Goal: Communication & Community: Answer question/provide support

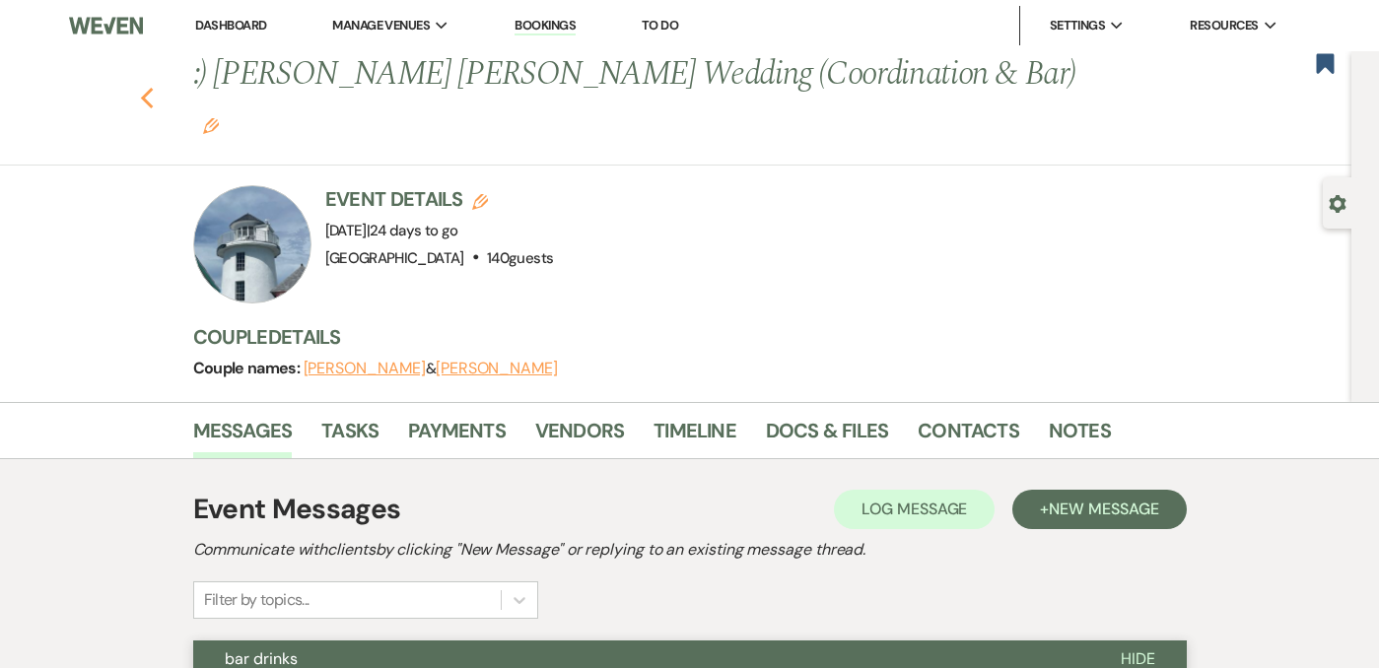
click at [153, 87] on icon "Previous" at bounding box center [147, 99] width 15 height 24
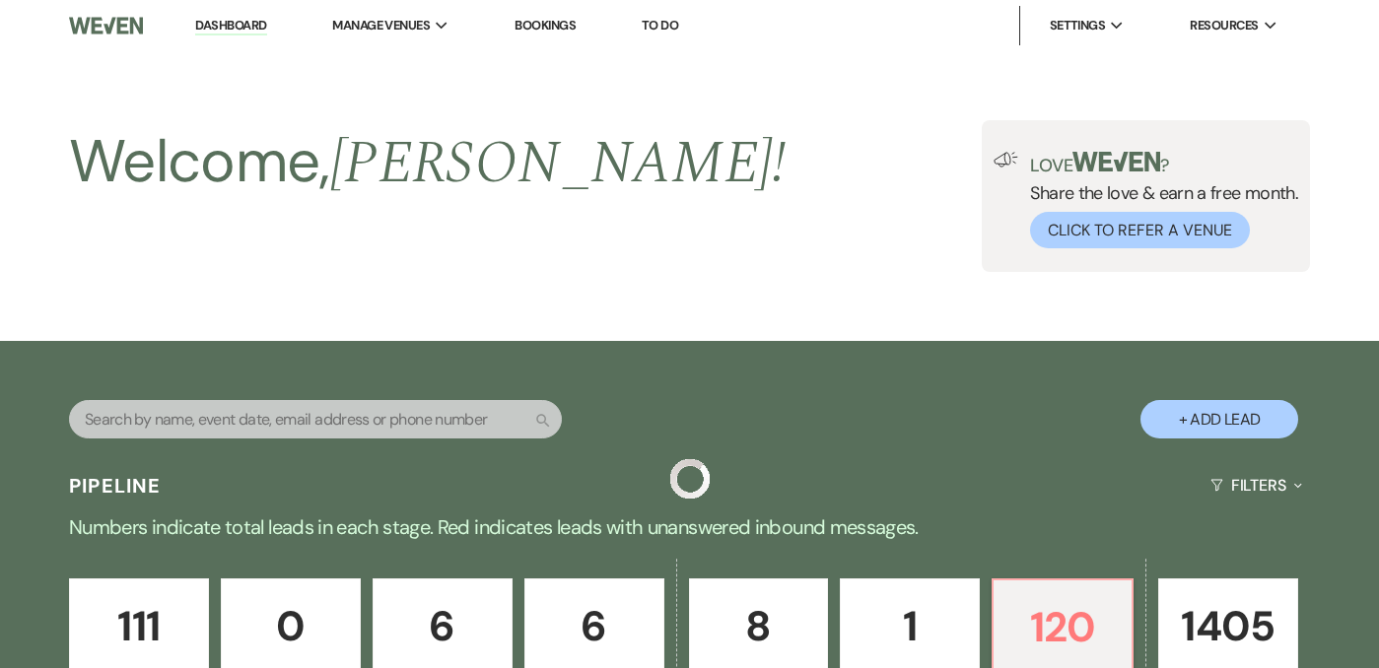
scroll to position [745, 0]
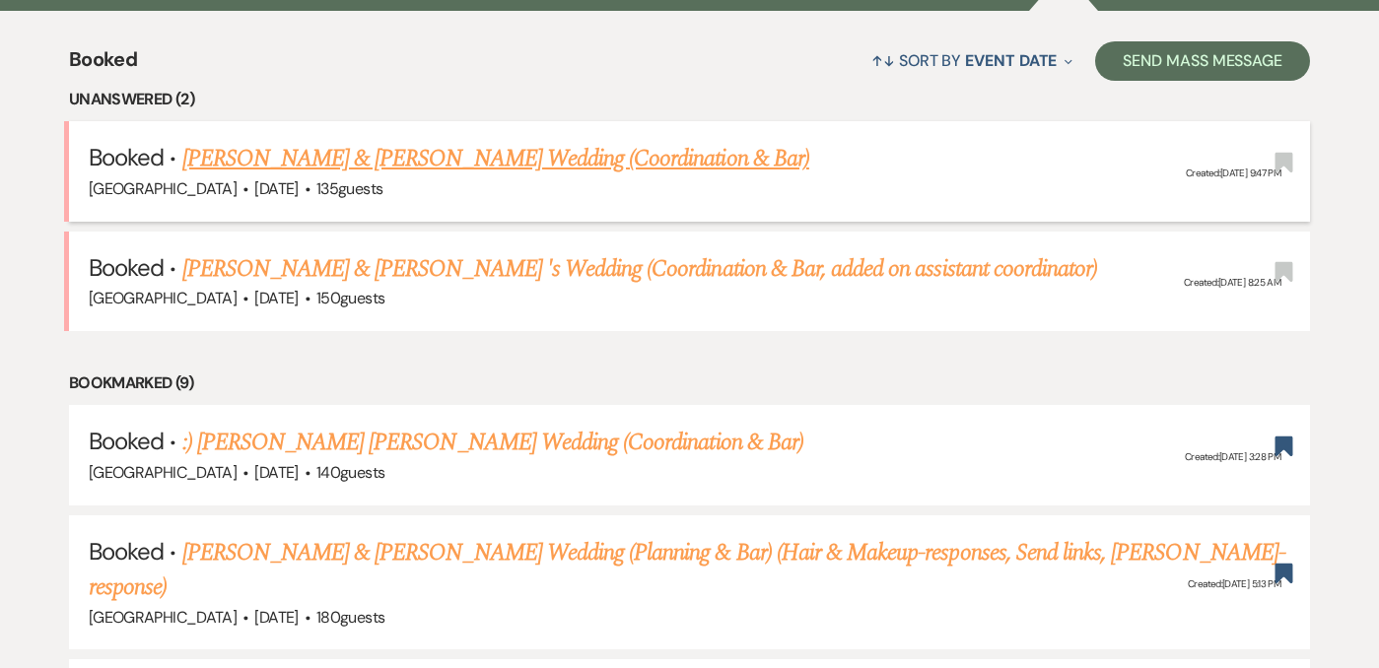
click at [454, 155] on link "[PERSON_NAME] & [PERSON_NAME] Wedding (Coordination & Bar)" at bounding box center [495, 158] width 627 height 35
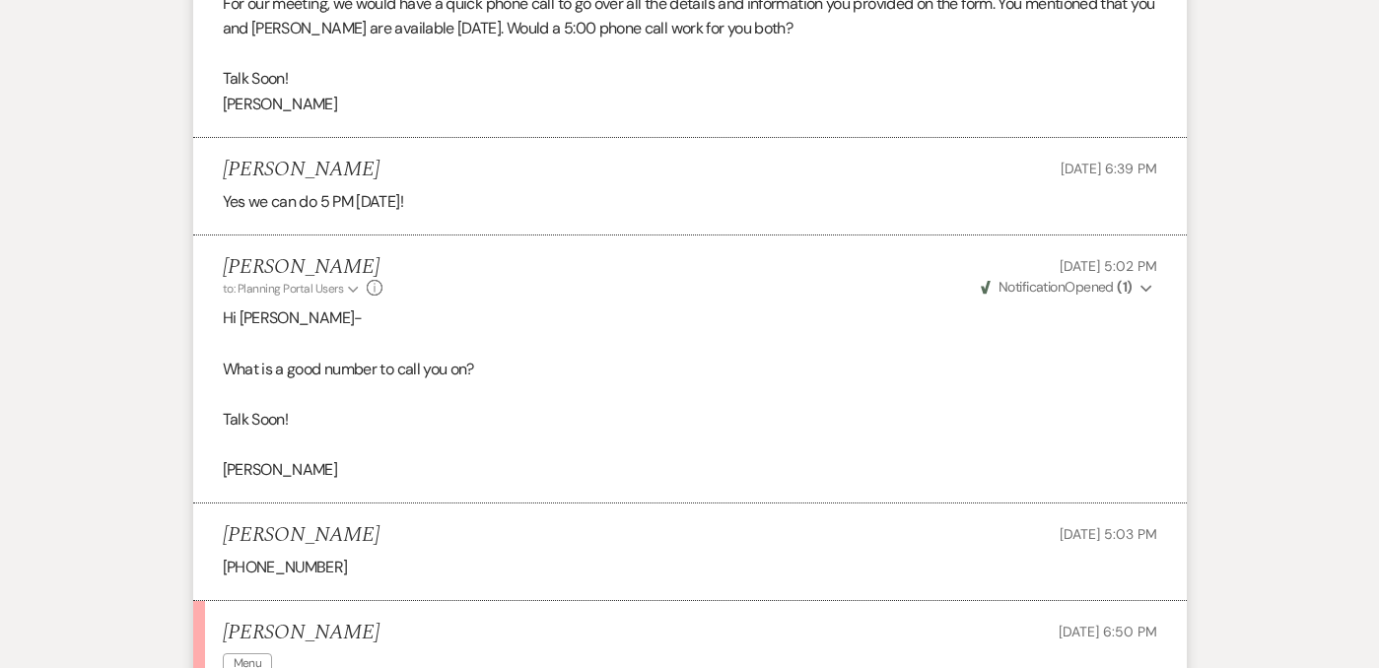
scroll to position [2570, 0]
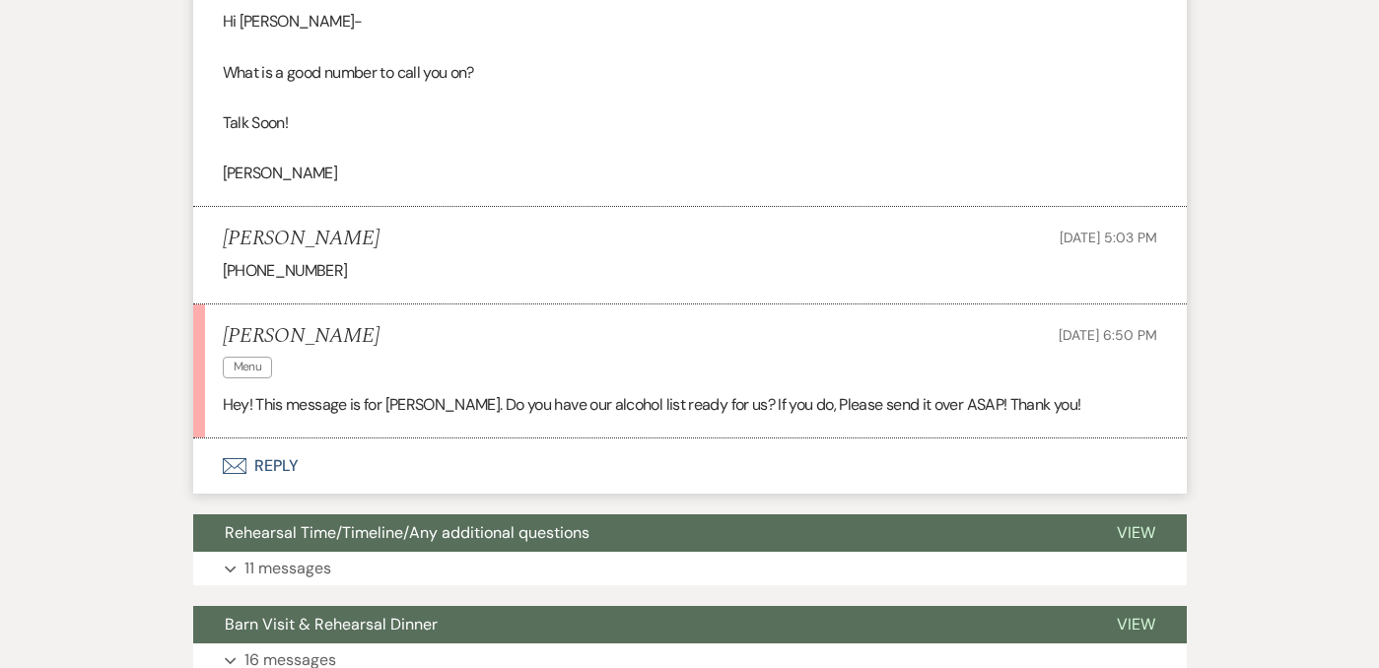
click at [266, 439] on button "Envelope Reply" at bounding box center [690, 466] width 994 height 55
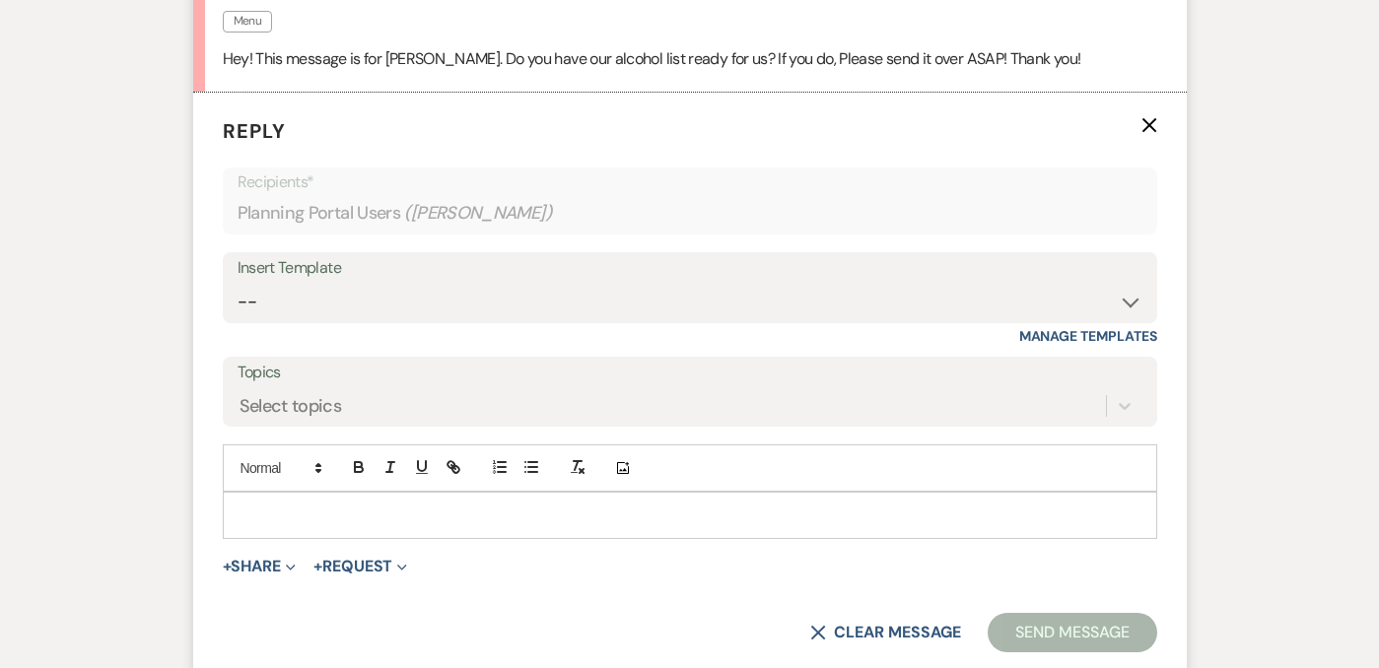
scroll to position [2918, 0]
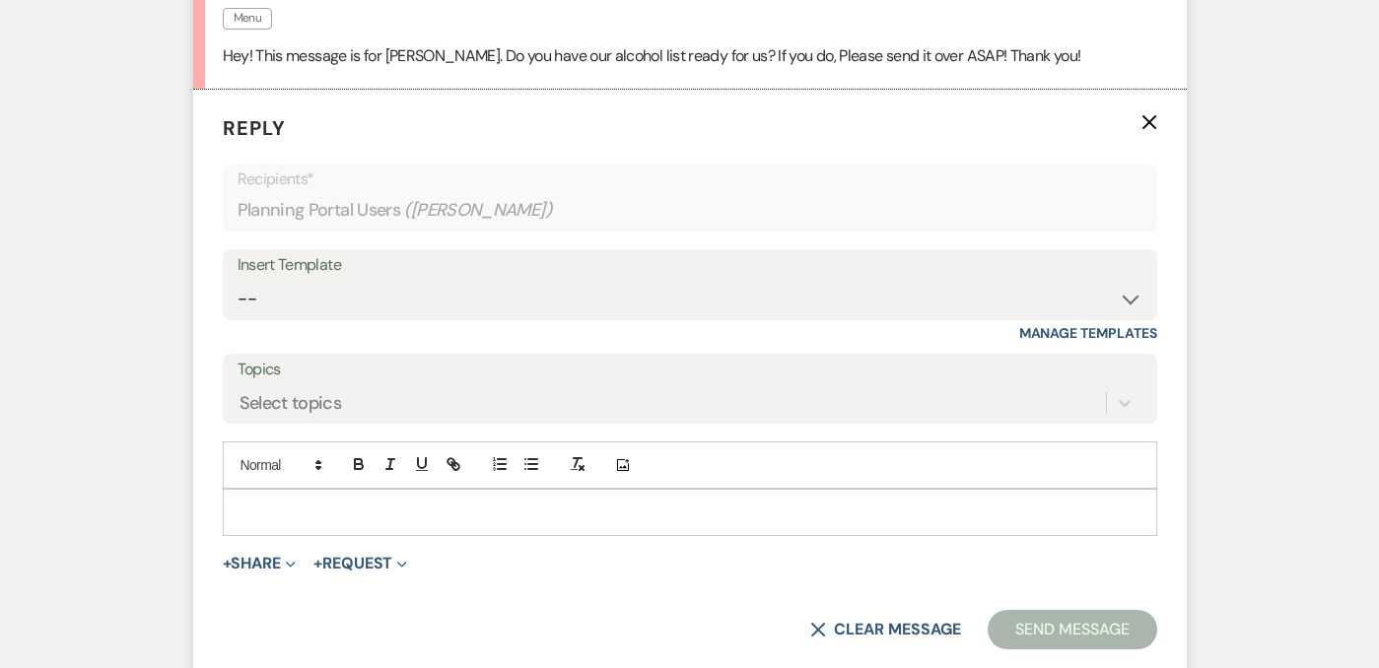
click at [278, 502] on p at bounding box center [690, 513] width 903 height 22
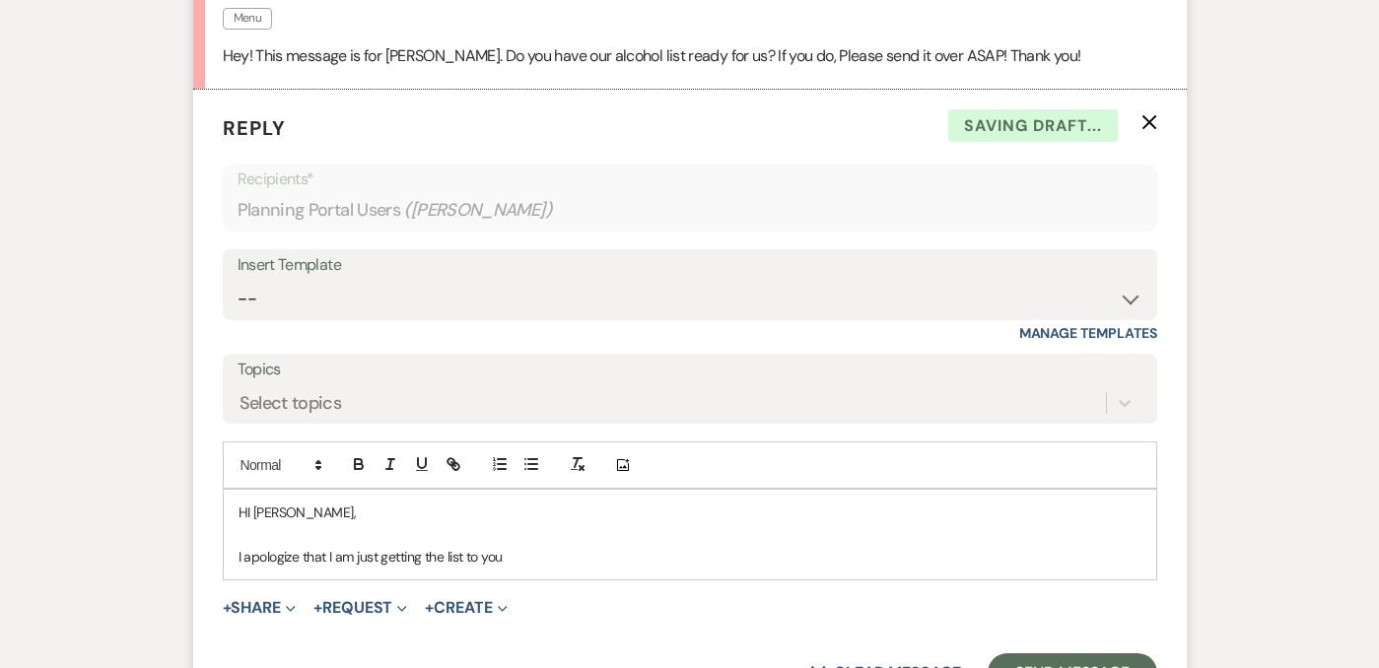
drag, startPoint x: 523, startPoint y: 505, endPoint x: 231, endPoint y: 504, distance: 292.7
click at [233, 506] on div "HI [PERSON_NAME], I apologize that I am just getting the list to you" at bounding box center [690, 535] width 932 height 90
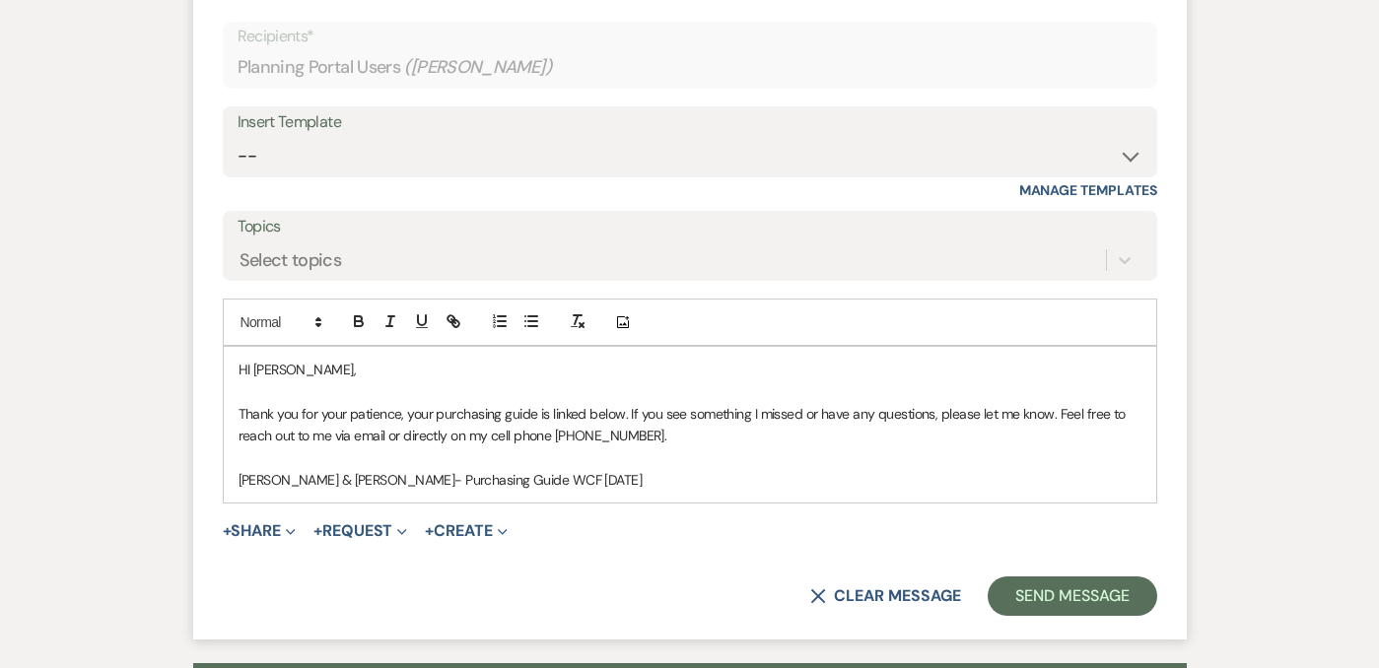
scroll to position [3159, 0]
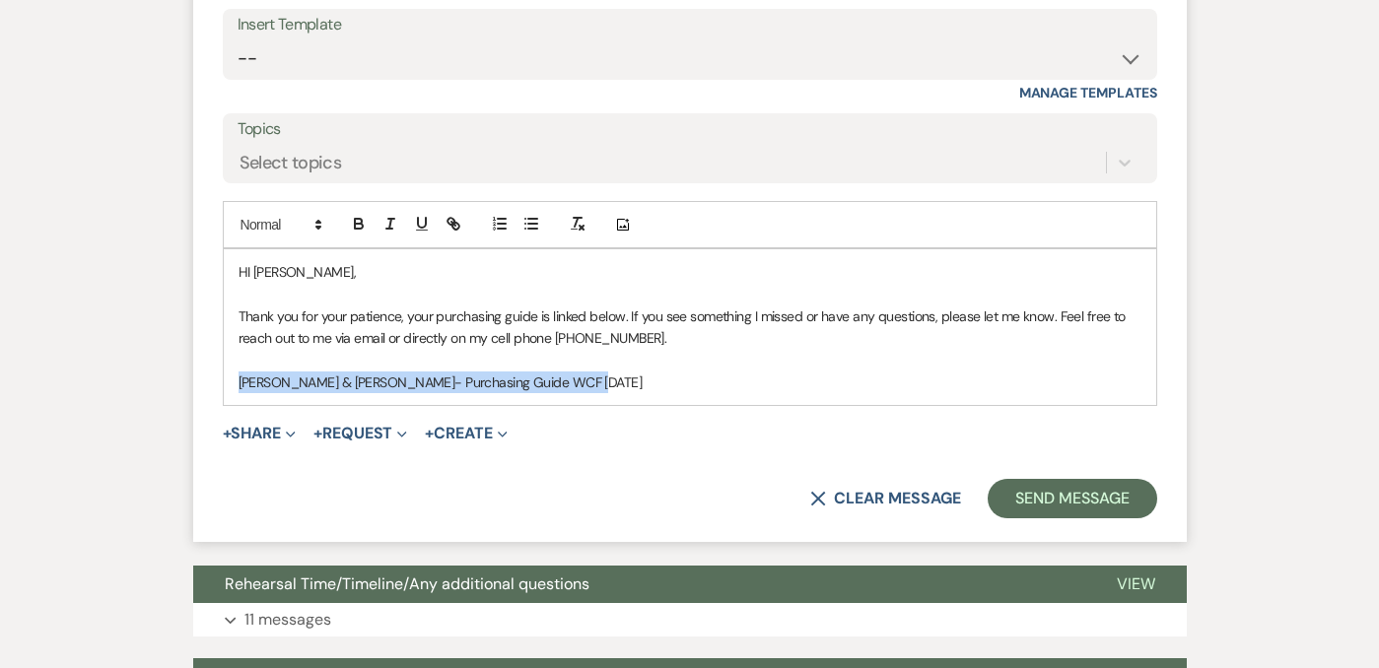
drag, startPoint x: 600, startPoint y: 340, endPoint x: 219, endPoint y: 325, distance: 381.7
click at [219, 325] on form "Reply X Draft Recipients* Planning Portal Users ( [GEOGRAPHIC_DATA][PERSON_NAME…" at bounding box center [690, 196] width 994 height 694
click at [445, 215] on icon "button" at bounding box center [454, 224] width 18 height 18
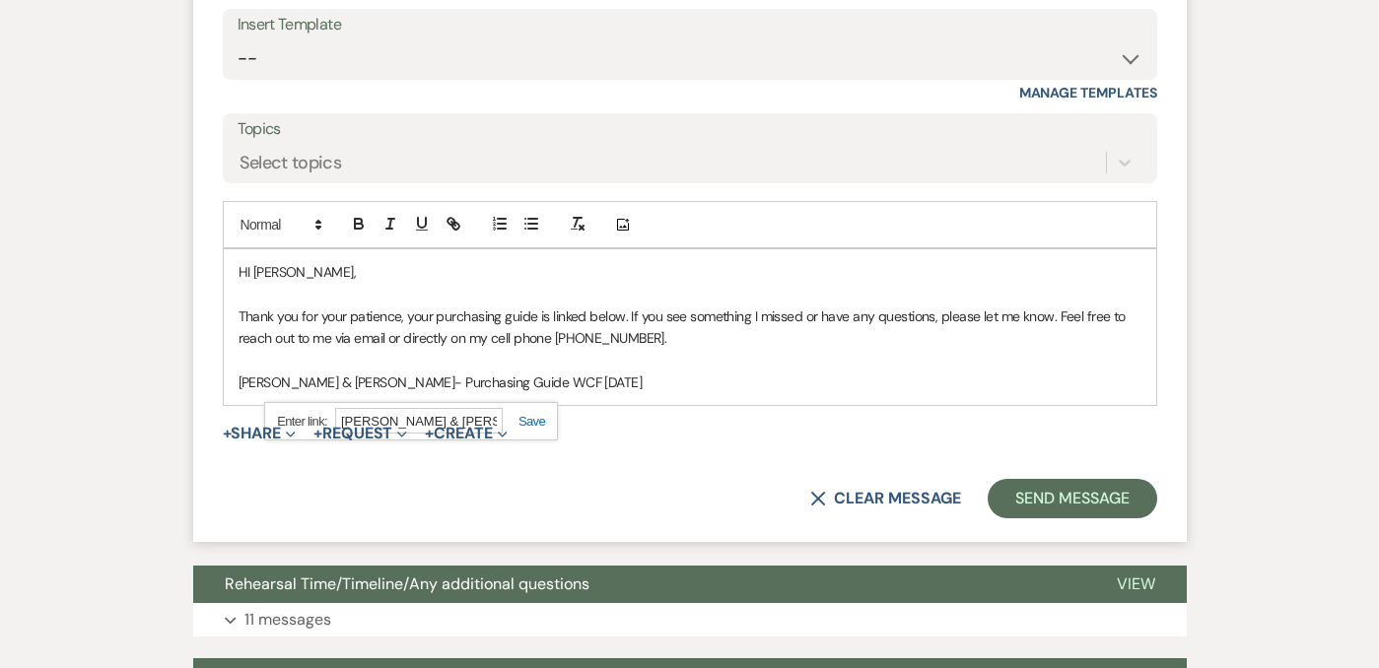
paste input "[URL][DOMAIN_NAME]"
type input "[URL][DOMAIN_NAME]"
click at [537, 402] on div "[URL][DOMAIN_NAME]" at bounding box center [411, 421] width 294 height 38
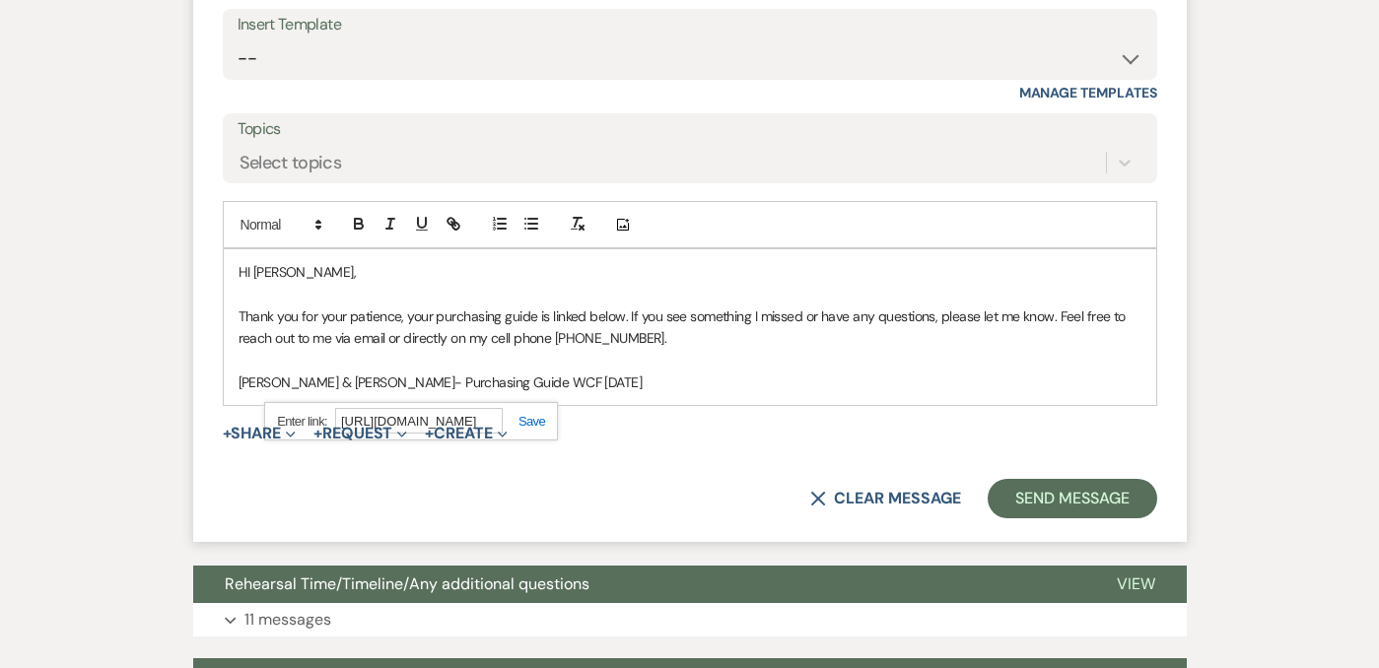
click at [535, 414] on link at bounding box center [524, 421] width 42 height 15
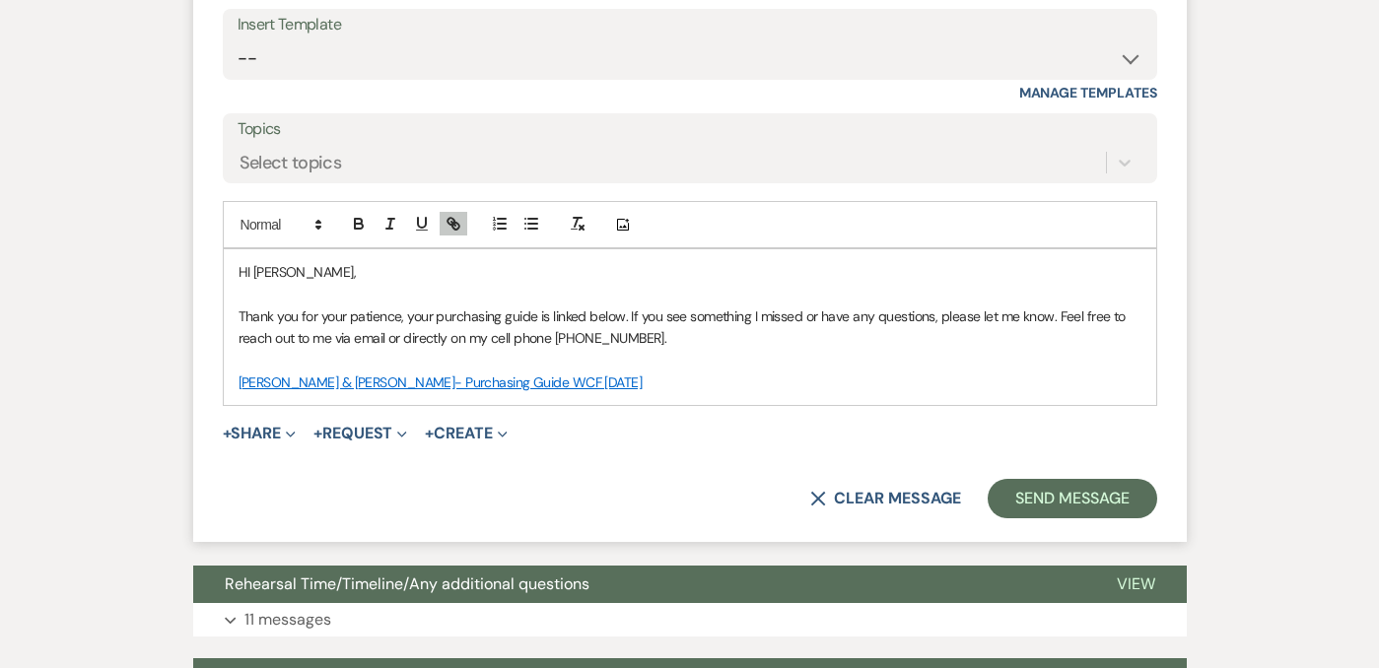
click at [645, 372] on p "[PERSON_NAME] & [PERSON_NAME]- Purchasing Guide WCF [DATE]" at bounding box center [690, 383] width 903 height 22
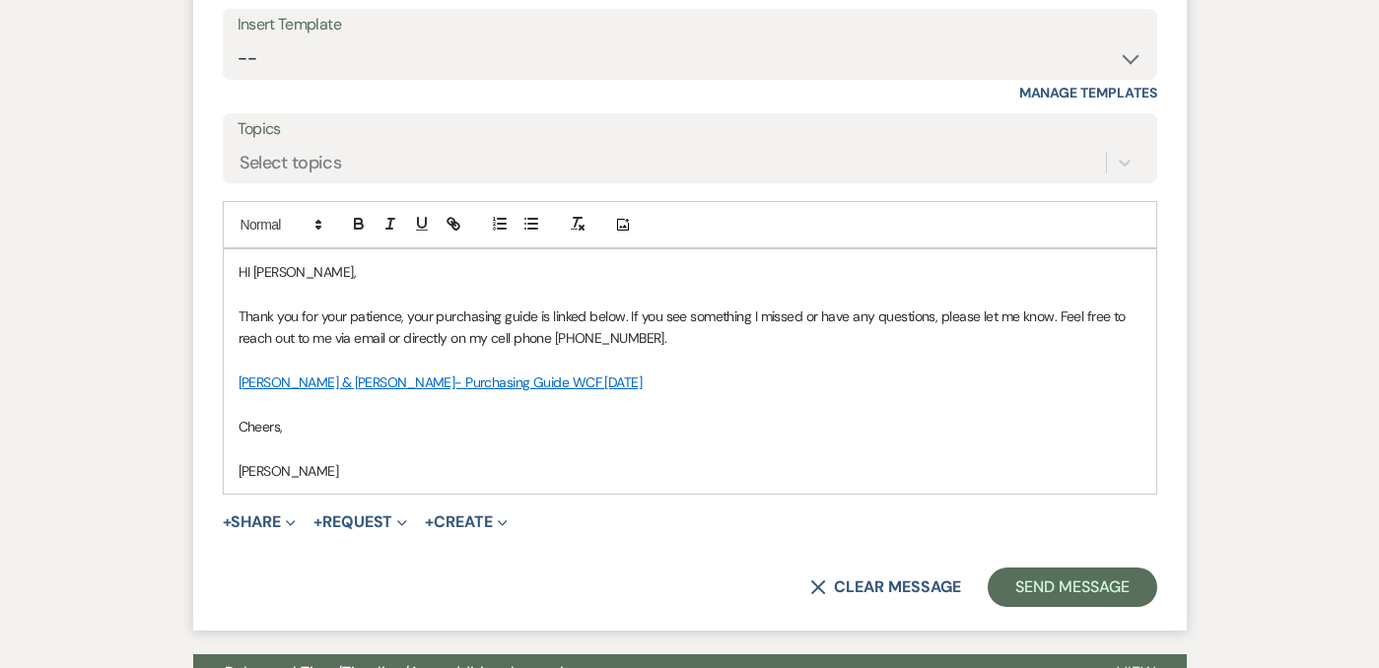
click at [686, 306] on p "Thank you for your patience, your purchasing guide is linked below. If you see …" at bounding box center [690, 328] width 903 height 44
click at [392, 306] on p "Thank you for your patience, your purchasing guide is linked below. If you see …" at bounding box center [690, 328] width 903 height 44
click at [416, 306] on p "Thank you for your patience, your purchasing guide is linked below. If you see …" at bounding box center [690, 328] width 903 height 44
click at [721, 393] on p at bounding box center [690, 404] width 903 height 22
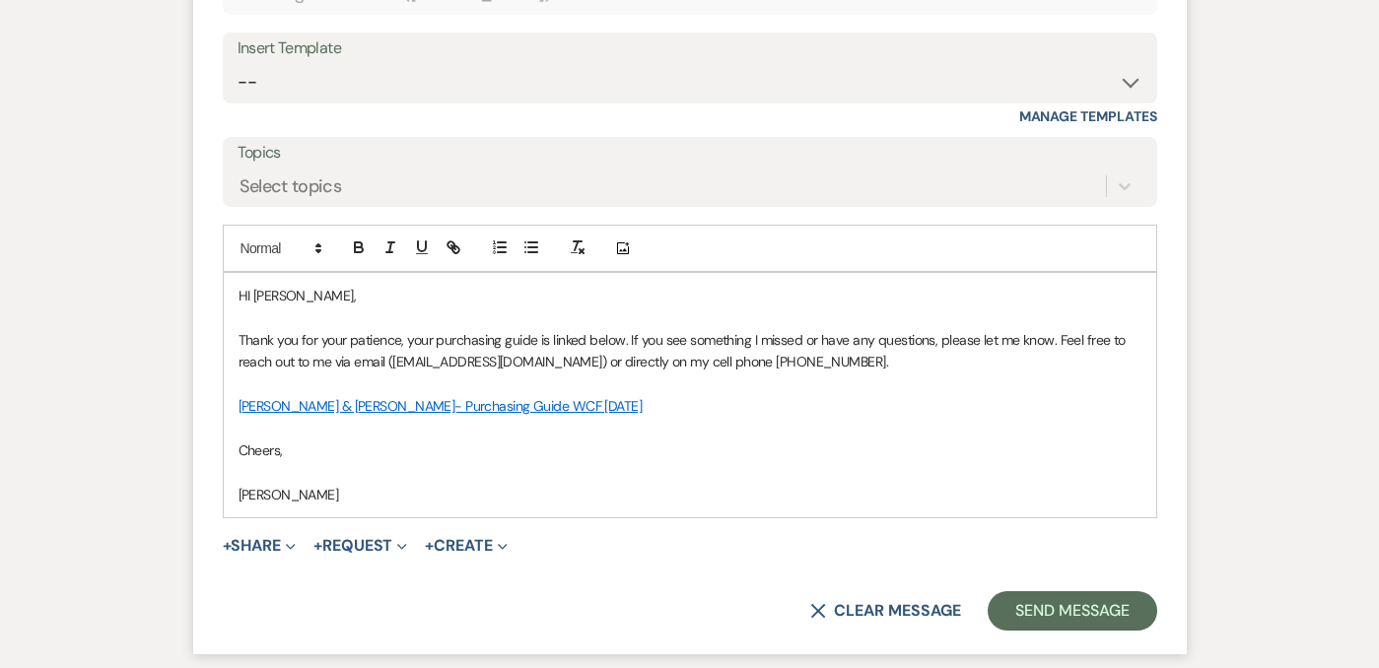
scroll to position [3127, 0]
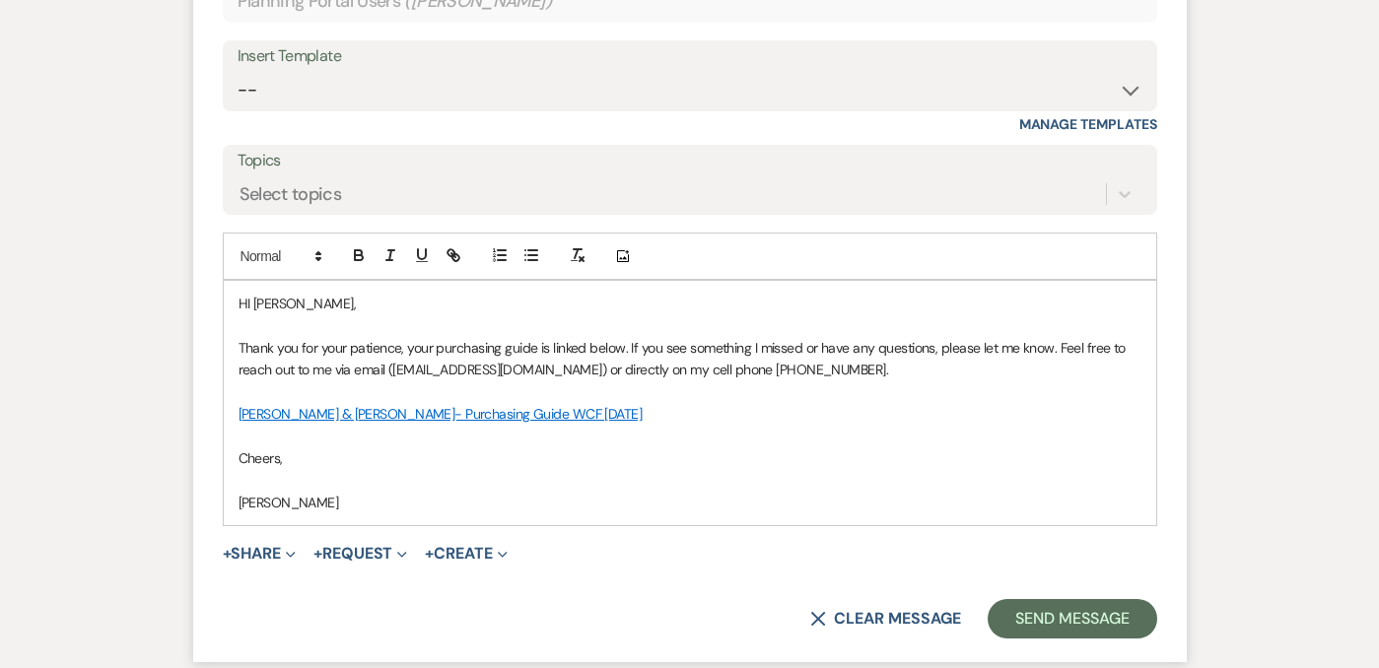
click at [972, 337] on p "Thank you for your patience, your purchasing guide is linked below. If you see …" at bounding box center [690, 359] width 903 height 44
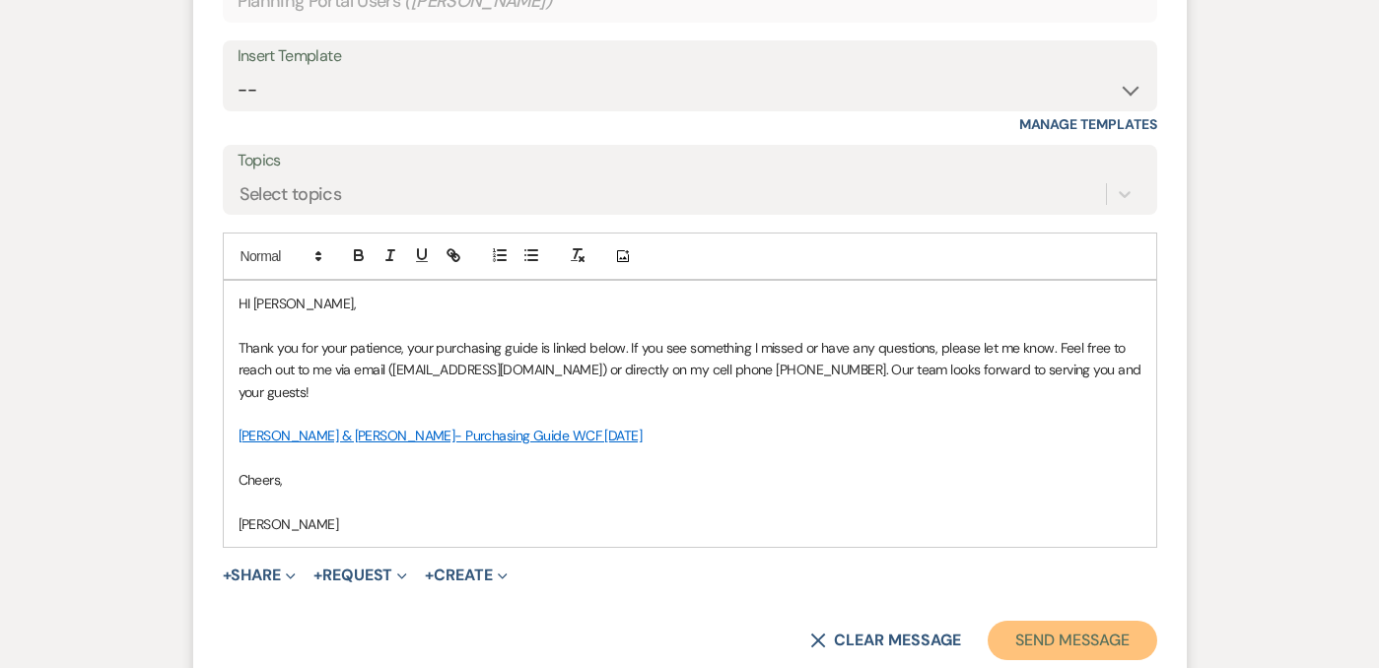
click at [1074, 621] on button "Send Message" at bounding box center [1072, 640] width 169 height 39
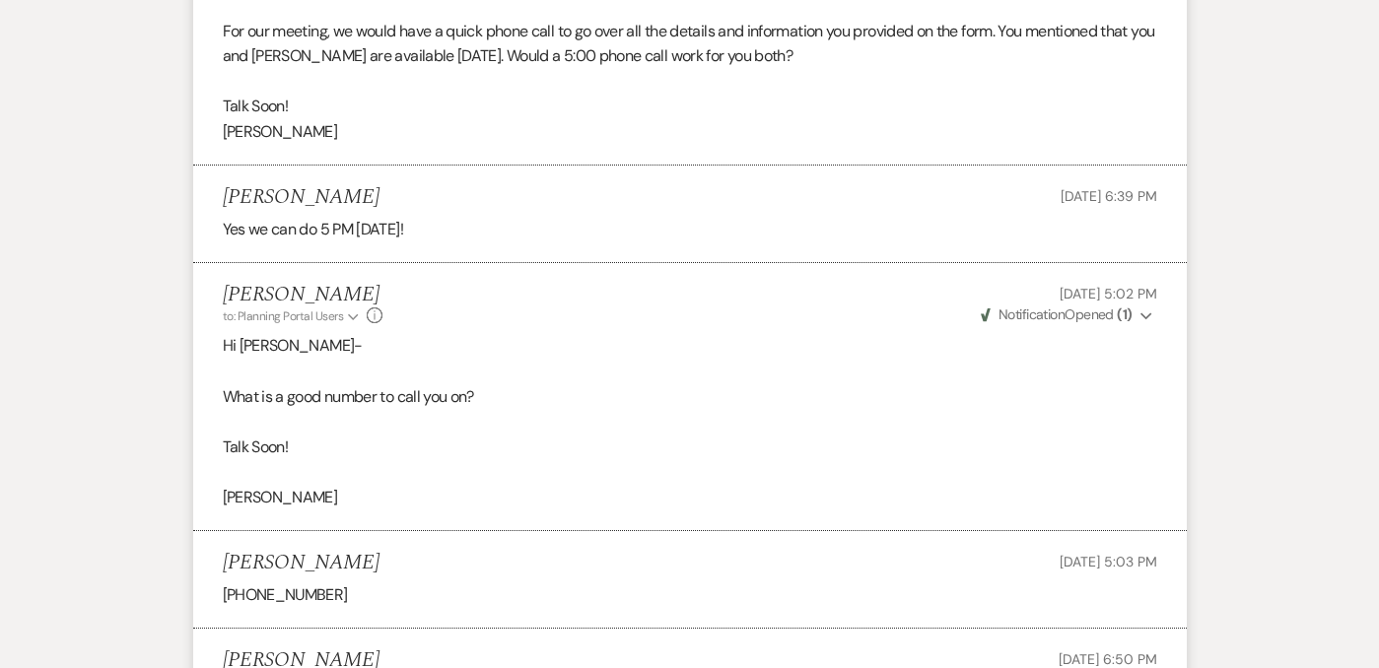
scroll to position [2220, 0]
